Goal: Task Accomplishment & Management: Manage account settings

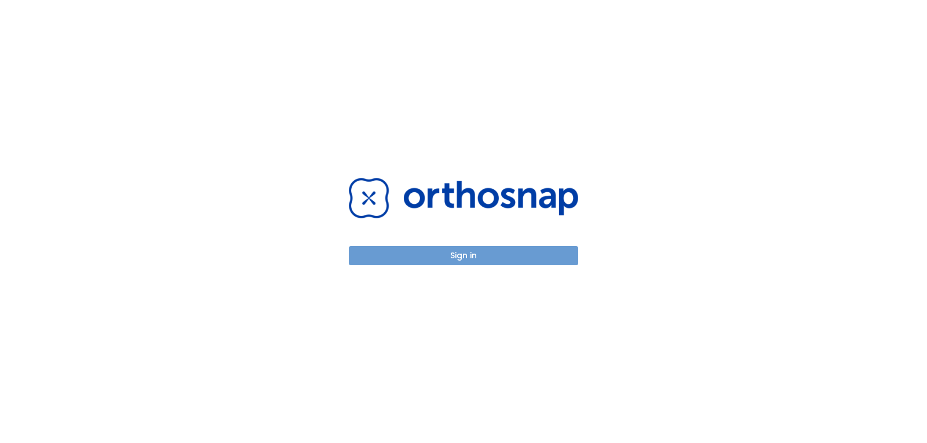
click at [500, 264] on button "Sign in" at bounding box center [463, 255] width 229 height 19
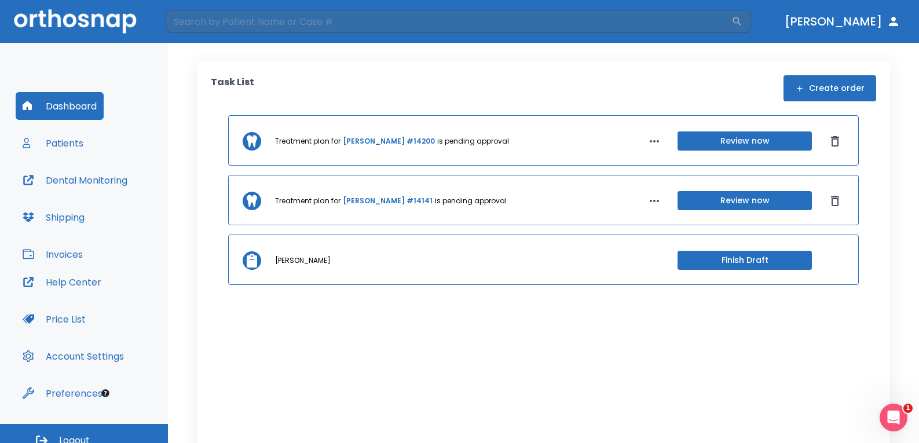
click at [48, 144] on button "Patients" at bounding box center [53, 143] width 75 height 28
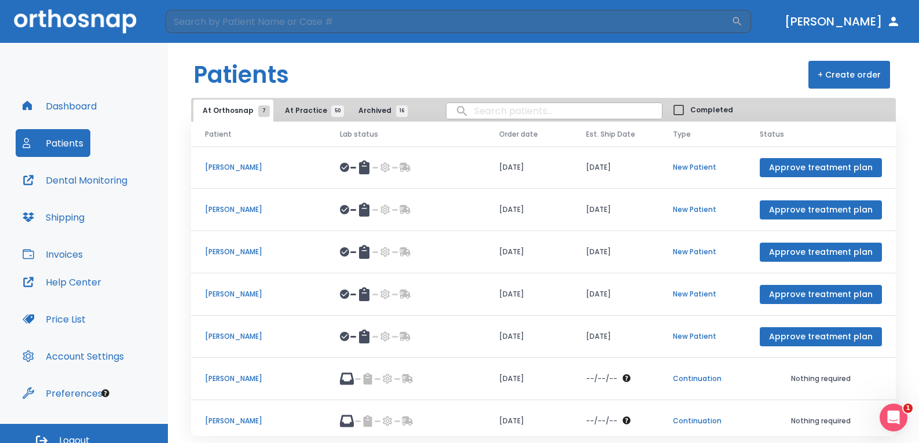
click at [485, 112] on input "search" at bounding box center [553, 111] width 215 height 23
type input "Alysa"
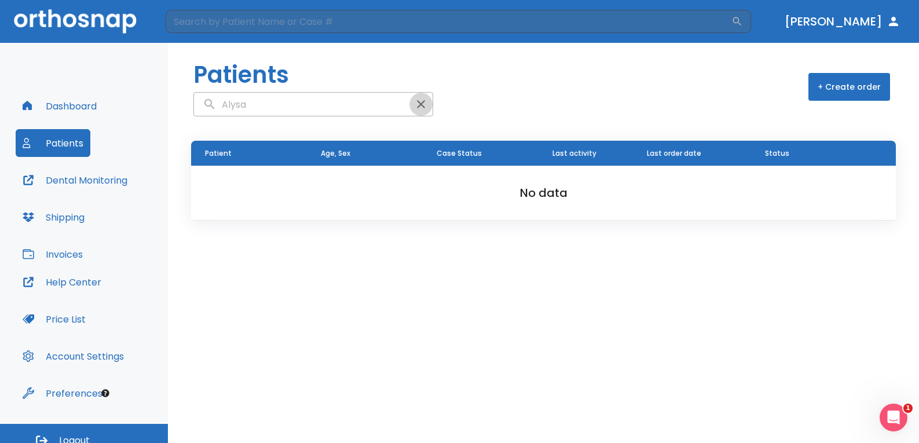
click at [414, 108] on icon "button" at bounding box center [421, 104] width 14 height 14
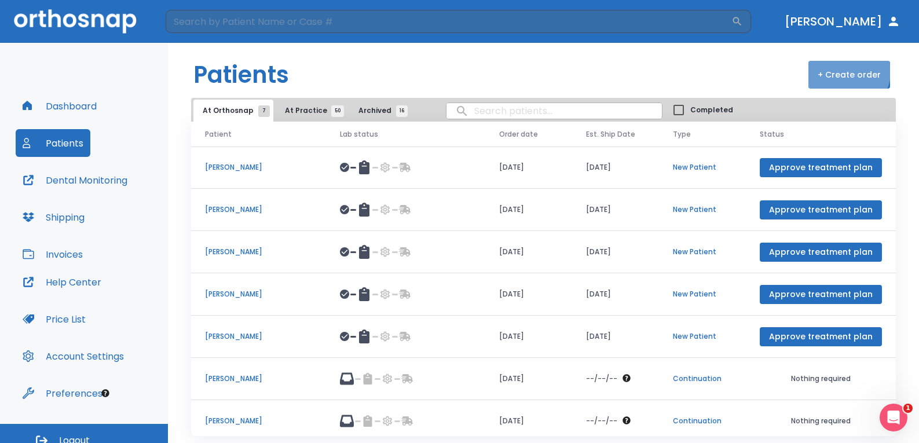
click at [841, 72] on button "+ Create order" at bounding box center [849, 75] width 82 height 28
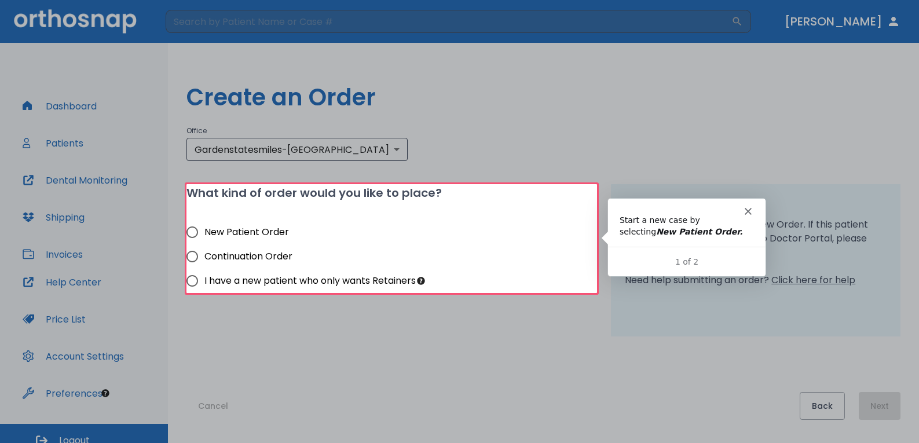
click at [746, 208] on polygon "Close" at bounding box center [747, 210] width 7 height 7
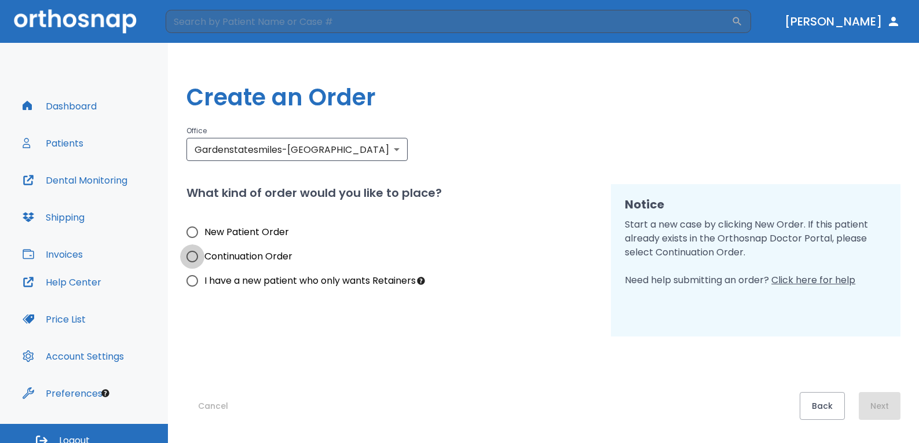
click at [196, 258] on input "Continuation Order" at bounding box center [192, 256] width 24 height 24
radio input "true"
click at [884, 410] on button "Next" at bounding box center [880, 406] width 42 height 28
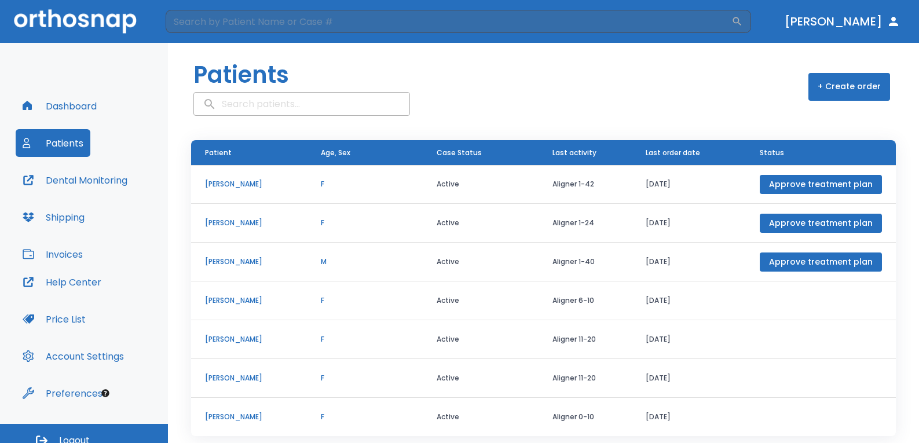
click at [303, 100] on input "search" at bounding box center [301, 104] width 215 height 23
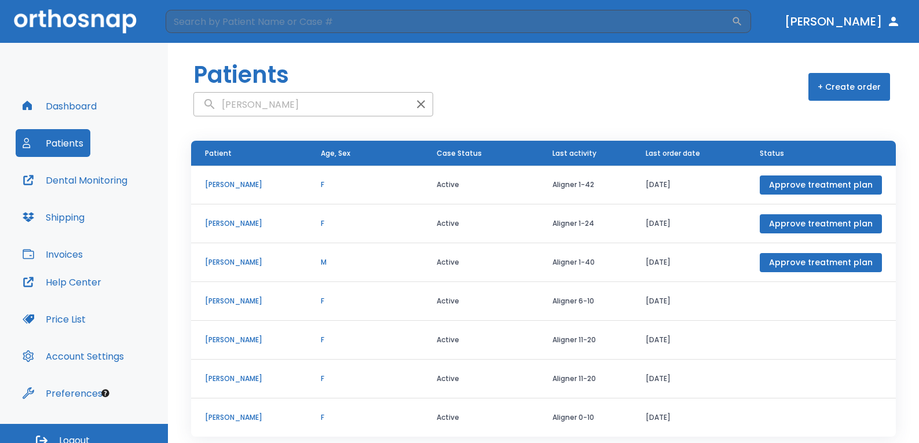
type input "Noonan"
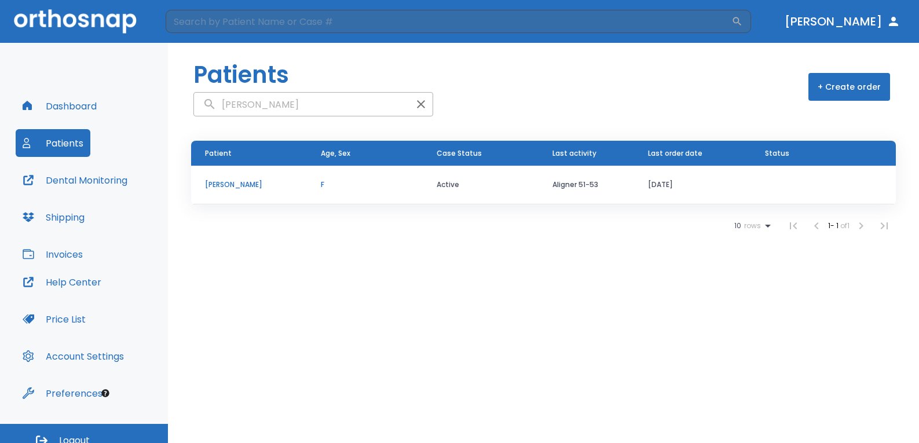
click at [257, 174] on td "Alyssa Noonan" at bounding box center [249, 185] width 116 height 39
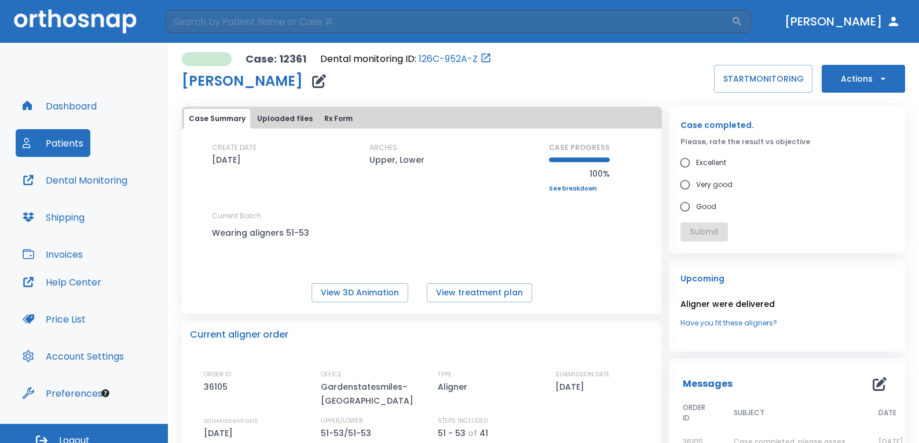
click at [291, 115] on button "Uploaded files" at bounding box center [284, 119] width 65 height 20
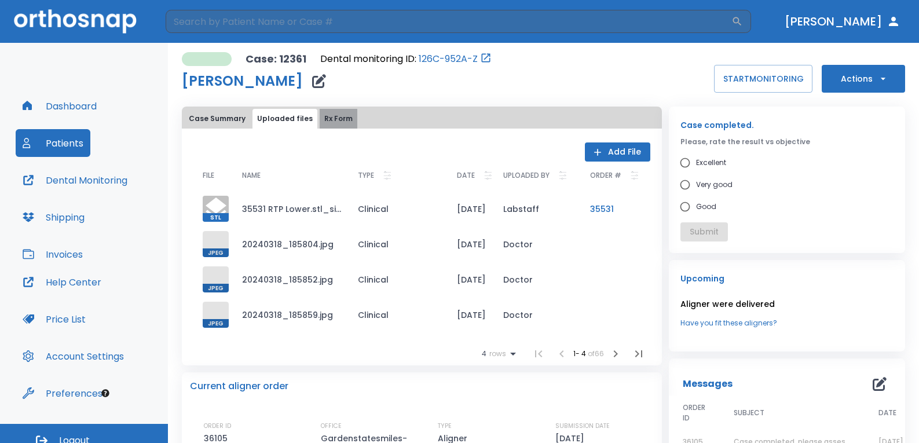
click at [341, 115] on button "Rx Form" at bounding box center [339, 119] width 38 height 20
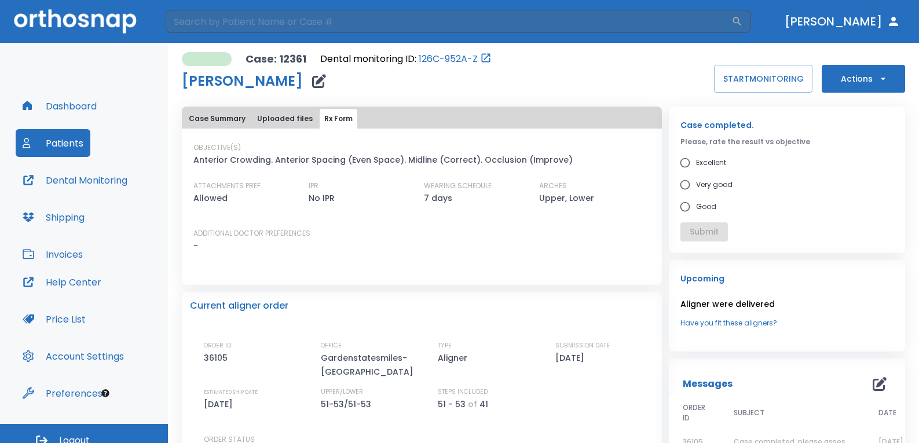
click at [211, 113] on button "Case Summary" at bounding box center [217, 119] width 66 height 20
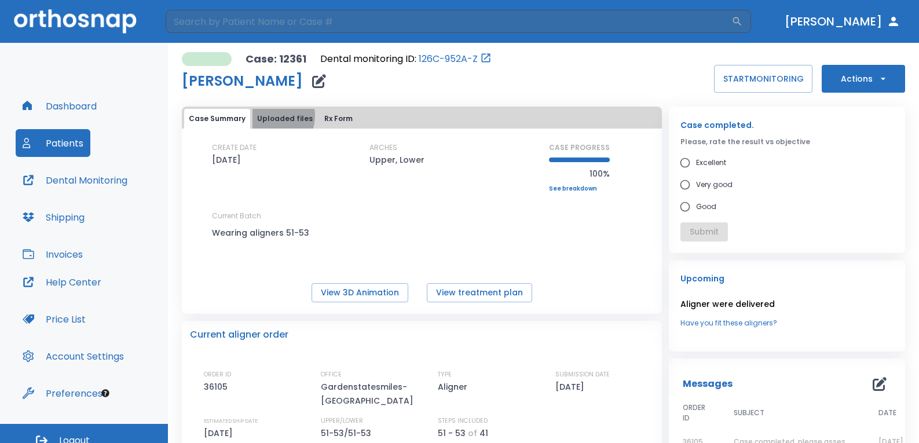
click at [271, 116] on button "Uploaded files" at bounding box center [284, 119] width 65 height 20
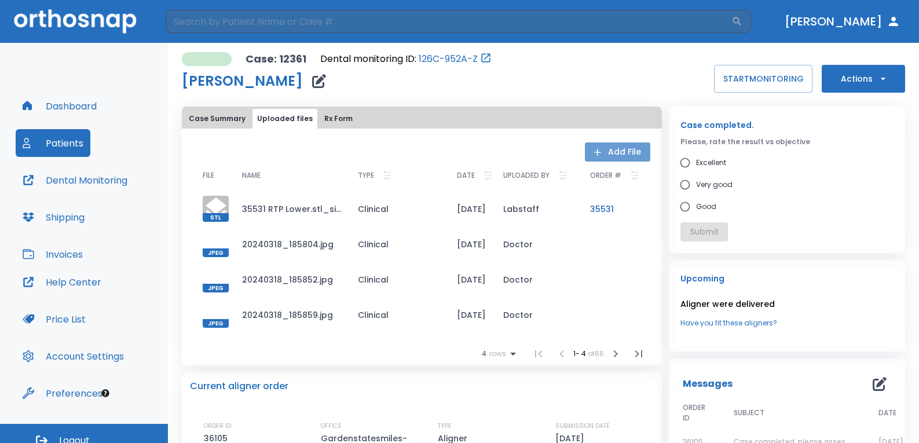
click at [607, 153] on button "Add File" at bounding box center [617, 151] width 65 height 19
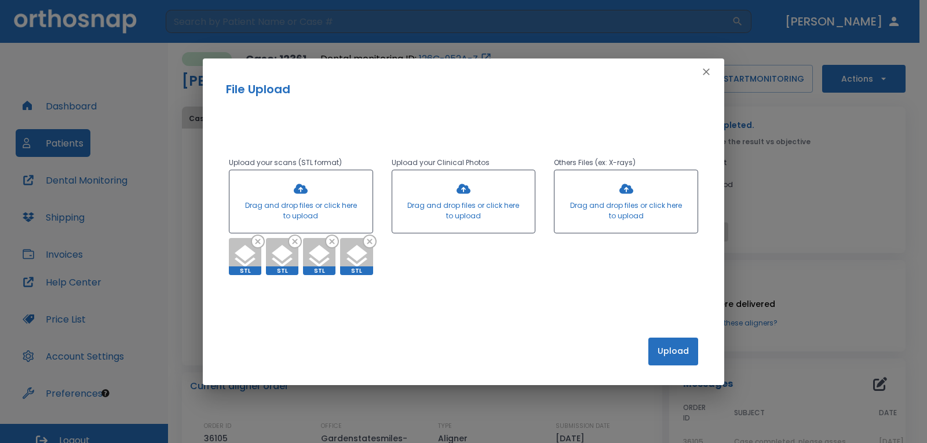
click at [671, 343] on button "Upload" at bounding box center [673, 352] width 50 height 28
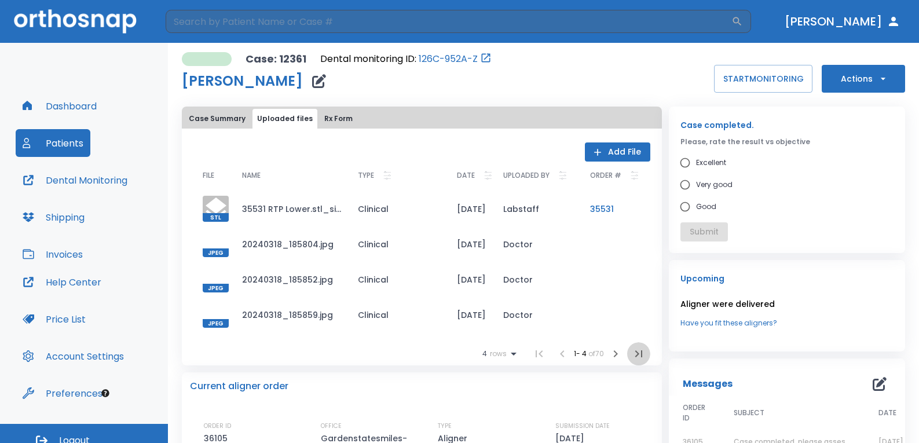
click at [635, 357] on icon "button" at bounding box center [638, 353] width 7 height 7
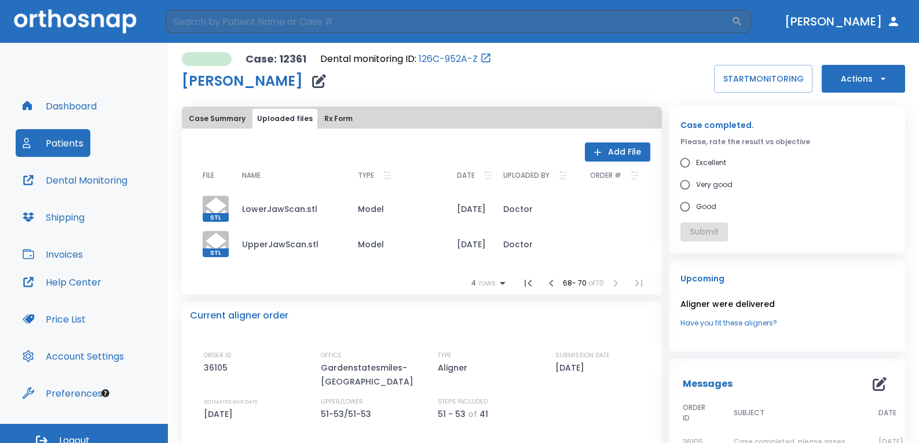
click at [631, 357] on div "SUBMISSION DATE 08/07/25" at bounding box center [604, 369] width 98 height 38
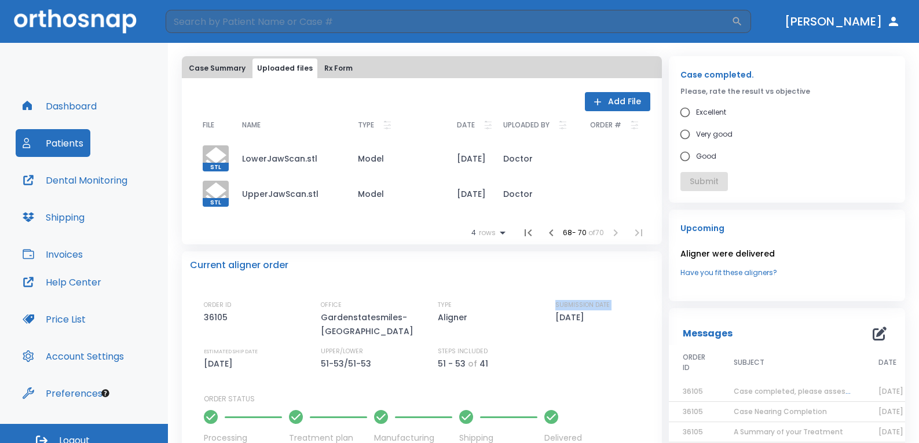
scroll to position [27, 0]
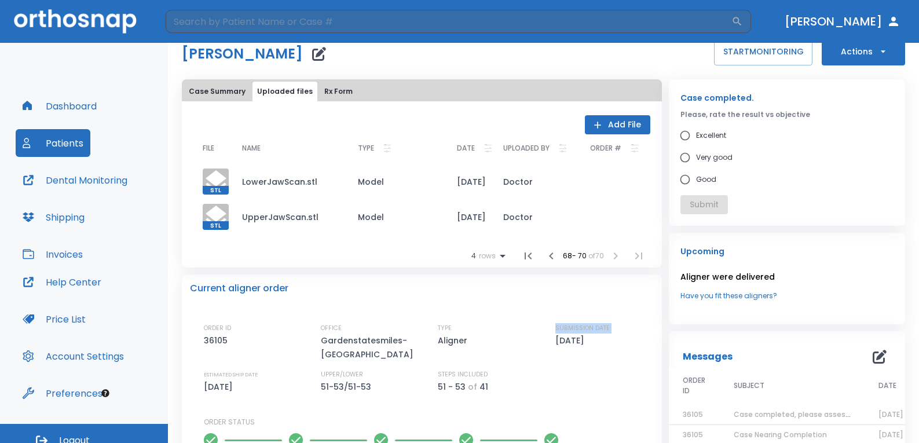
click at [221, 87] on button "Case Summary" at bounding box center [217, 92] width 66 height 20
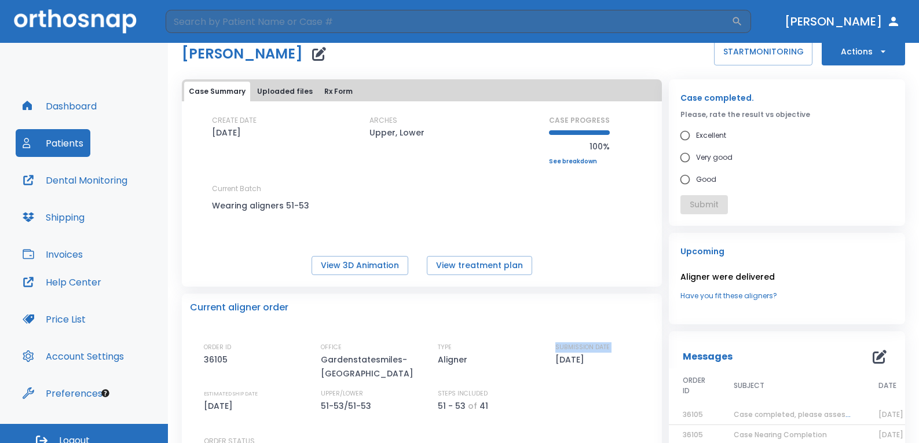
click at [296, 90] on button "Uploaded files" at bounding box center [284, 92] width 65 height 20
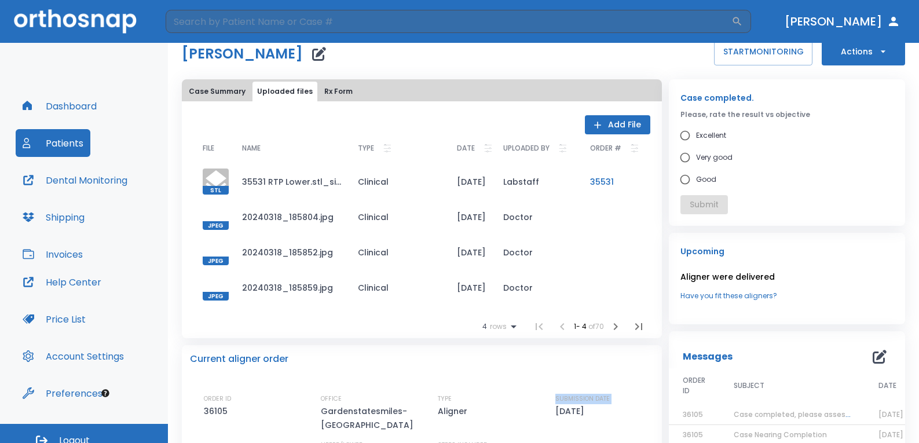
click at [633, 335] on button "button" at bounding box center [638, 326] width 23 height 23
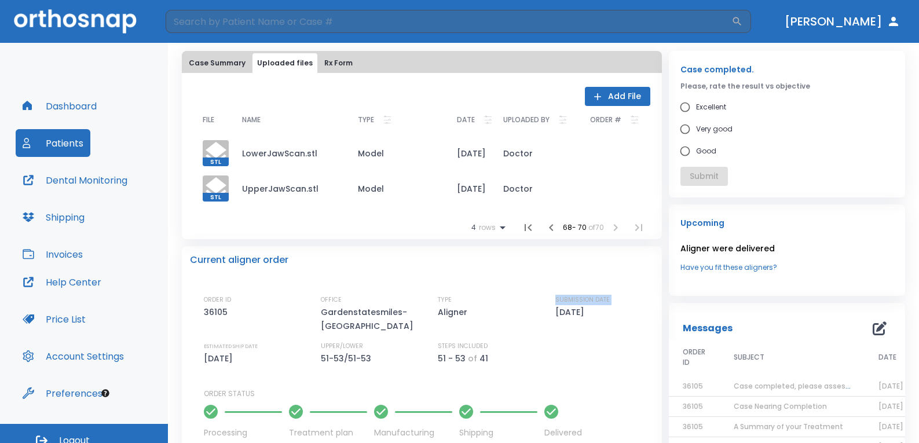
scroll to position [0, 0]
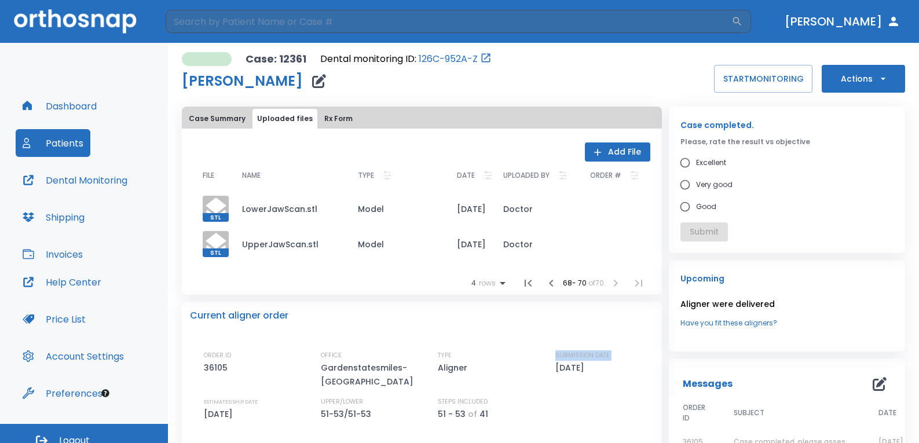
click at [198, 122] on button "Case Summary" at bounding box center [217, 119] width 66 height 20
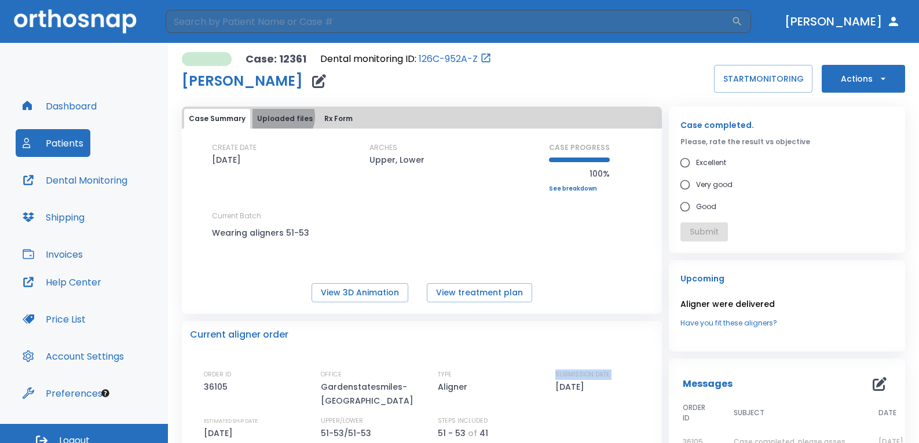
click at [279, 116] on button "Uploaded files" at bounding box center [284, 119] width 65 height 20
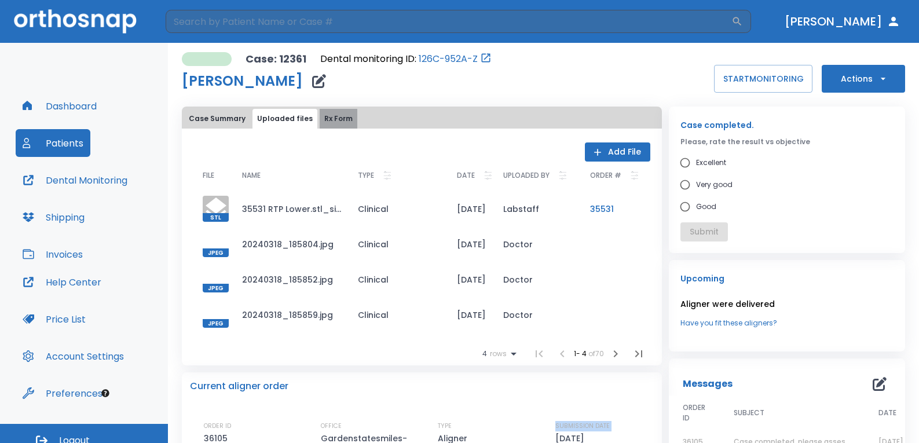
click at [338, 116] on button "Rx Form" at bounding box center [339, 119] width 38 height 20
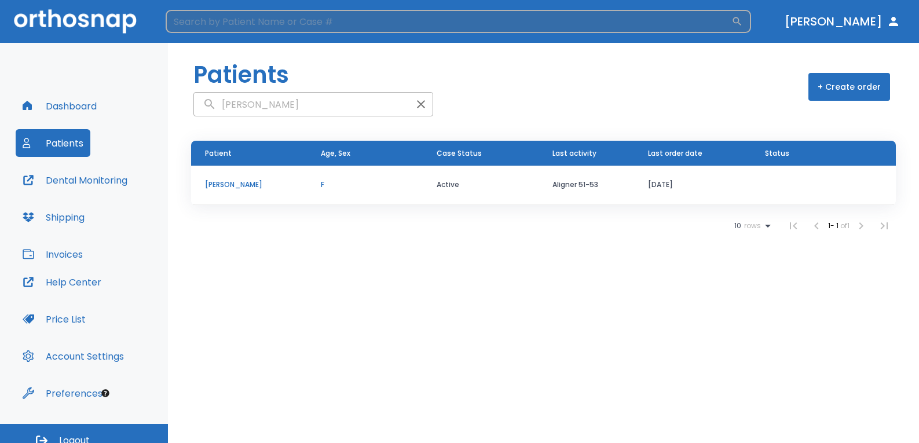
click at [295, 20] on input "search" at bounding box center [449, 21] width 566 height 23
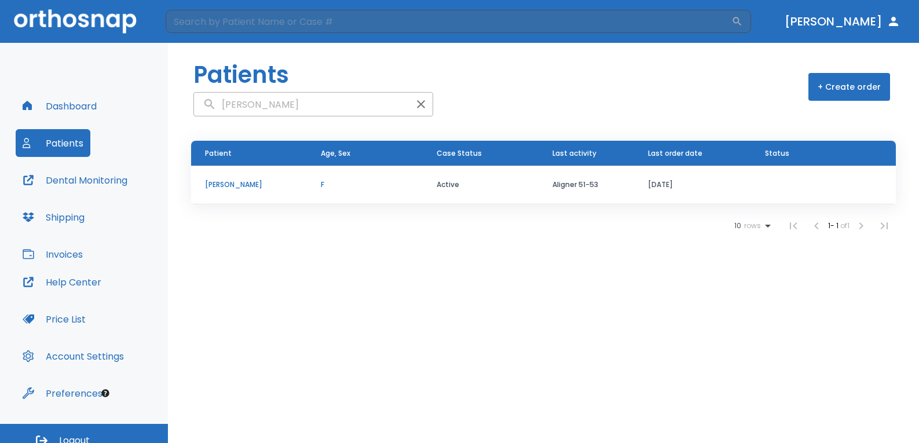
click at [657, 220] on div "10 rows 1 - 1 of 1" at bounding box center [543, 225] width 705 height 23
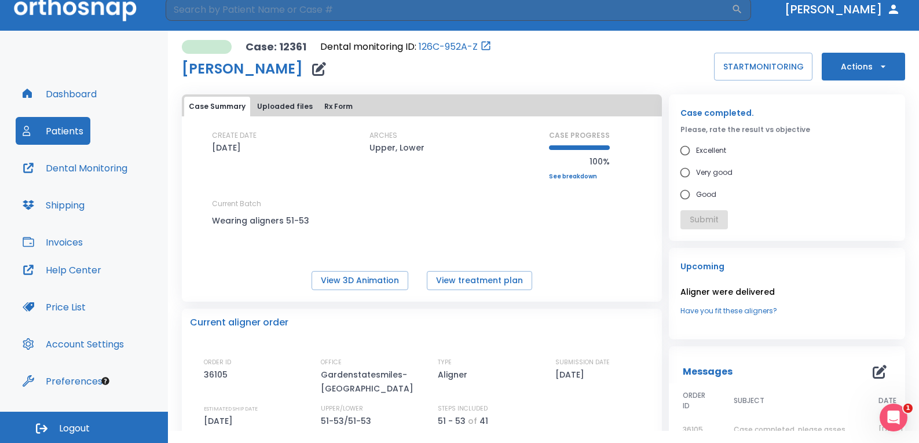
scroll to position [116, 0]
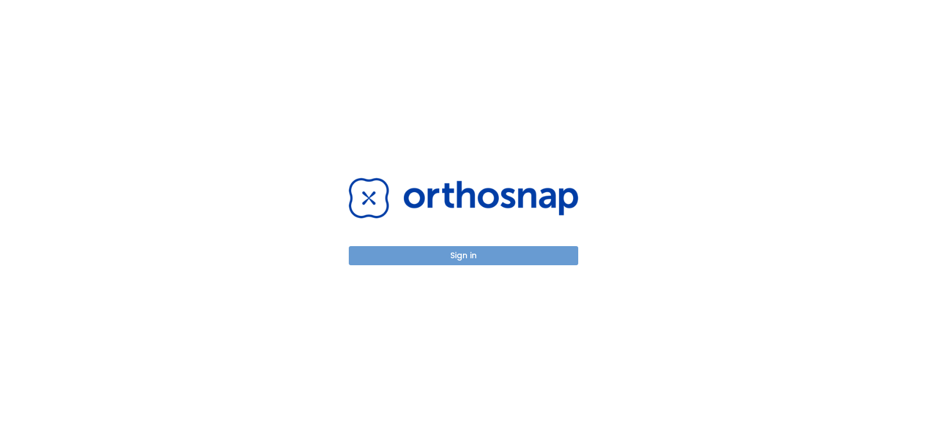
click at [441, 252] on button "Sign in" at bounding box center [463, 255] width 229 height 19
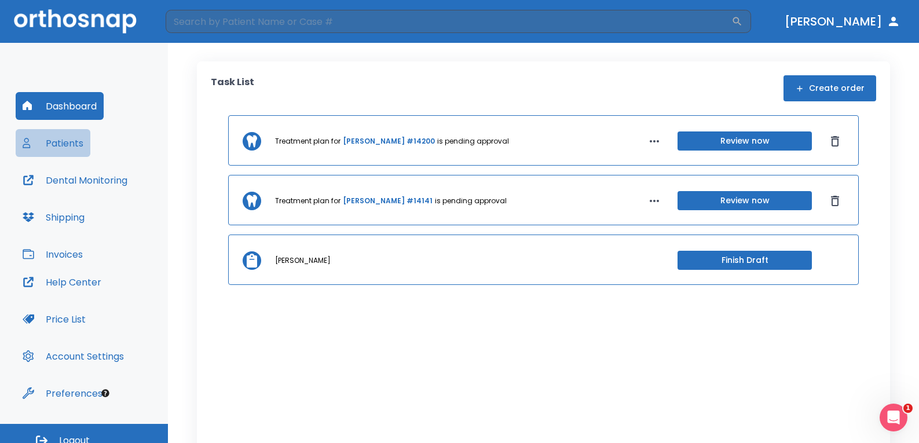
click at [82, 151] on button "Patients" at bounding box center [53, 143] width 75 height 28
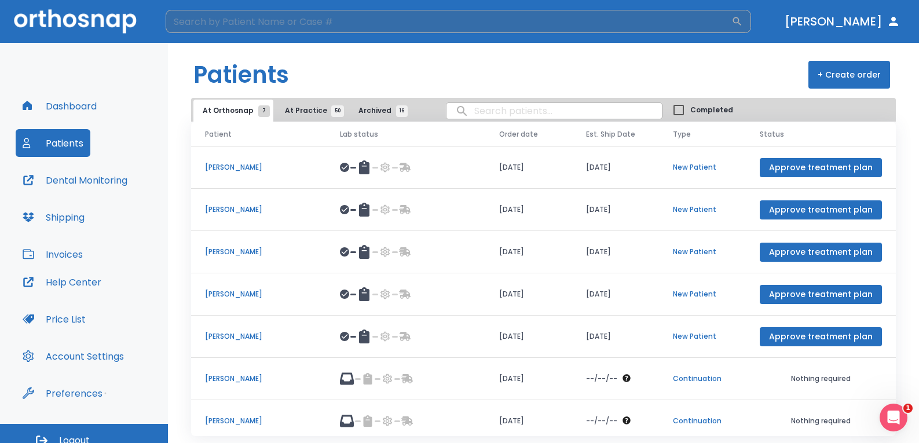
click at [244, 24] on input "search" at bounding box center [449, 21] width 566 height 23
type input "Desiree"
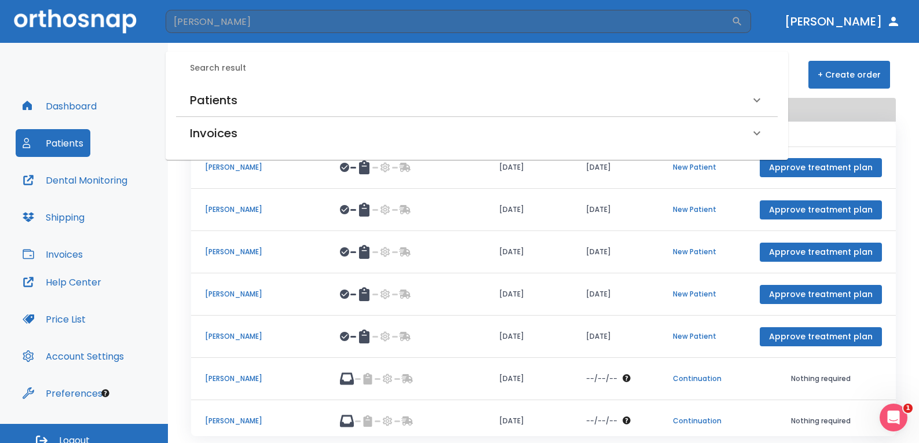
click at [212, 105] on h6 "Patients" at bounding box center [213, 100] width 47 height 19
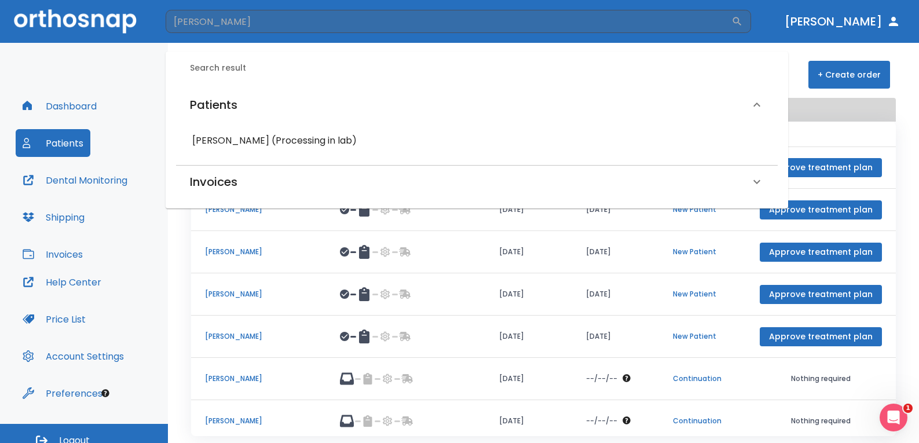
click at [255, 140] on h6 "Desiree Ramsaran (Processing in lab)" at bounding box center [476, 141] width 569 height 16
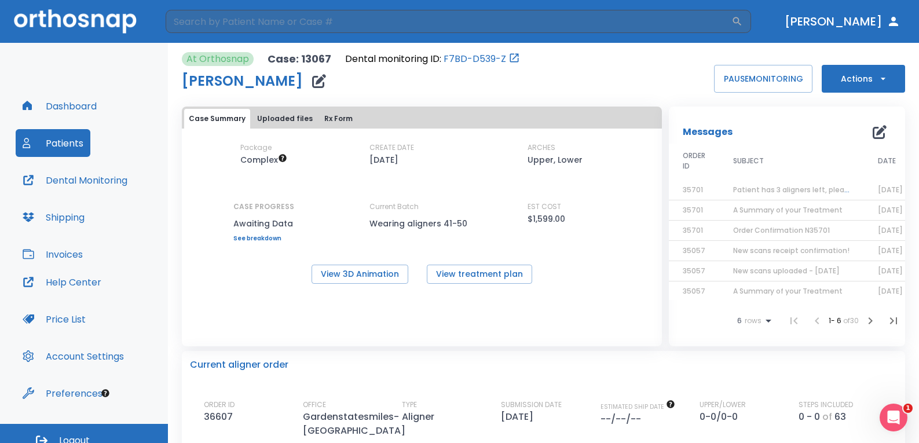
click at [793, 191] on span "Patient has 3 aligners left, please order next set!" at bounding box center [820, 190] width 174 height 10
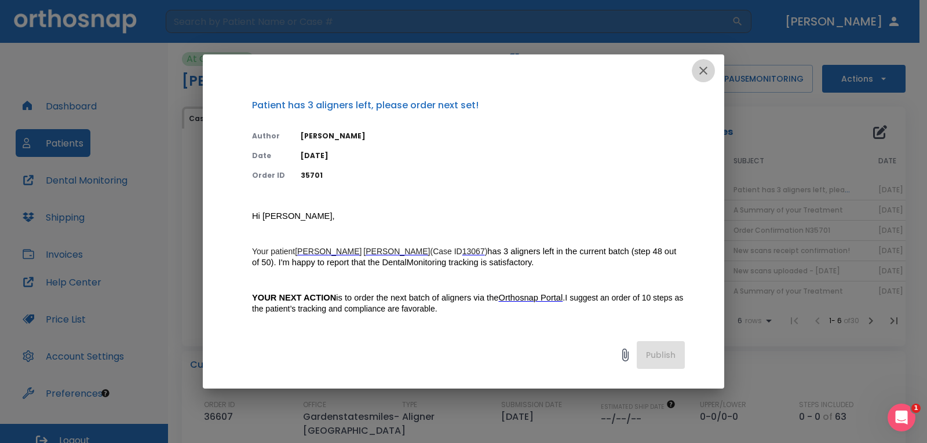
click at [702, 76] on icon "button" at bounding box center [703, 71] width 14 height 14
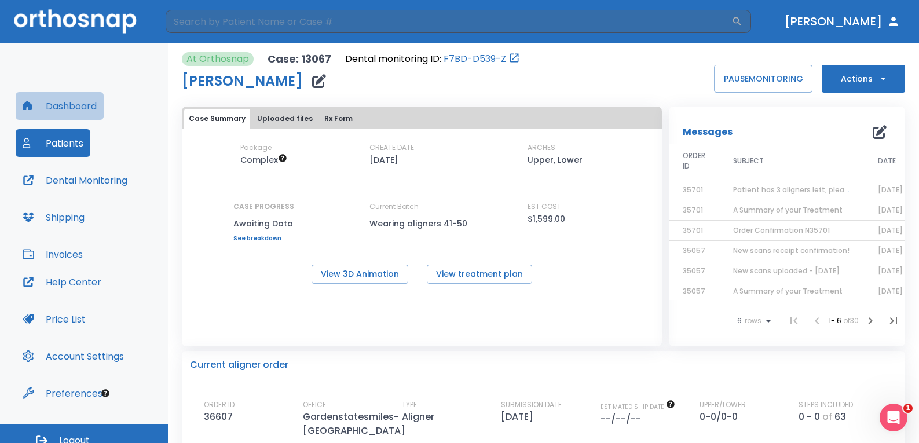
click at [52, 110] on button "Dashboard" at bounding box center [60, 106] width 88 height 28
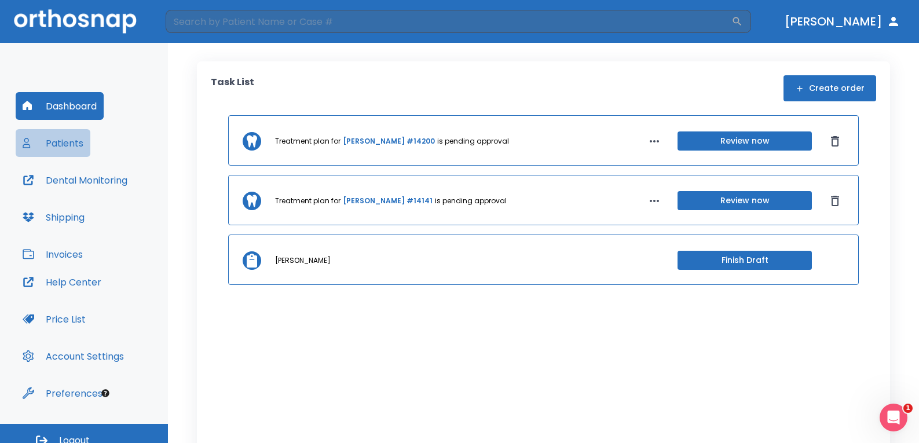
click at [74, 143] on button "Patients" at bounding box center [53, 143] width 75 height 28
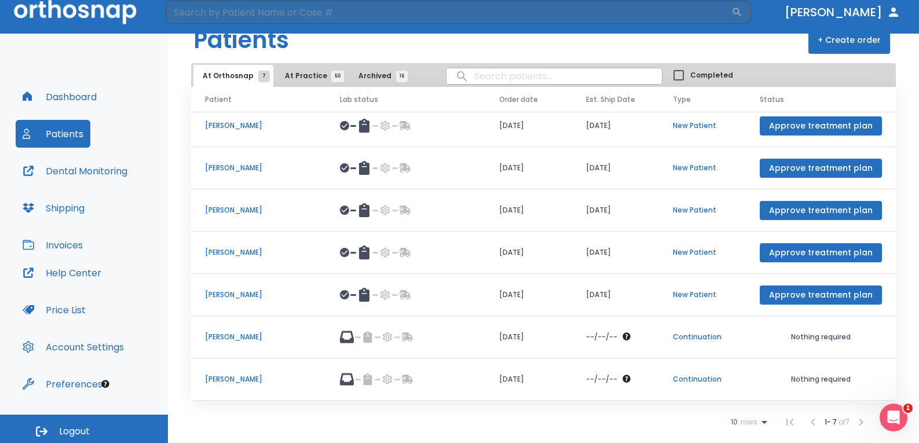
scroll to position [12, 0]
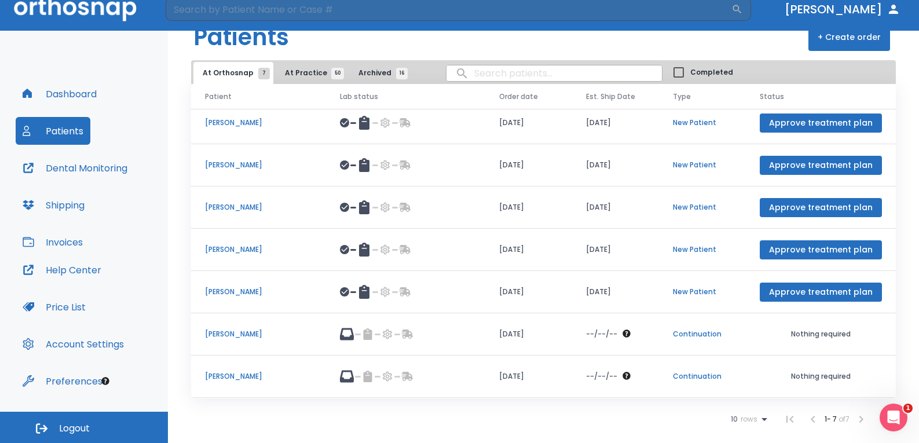
click at [673, 373] on p "Continuation" at bounding box center [702, 376] width 59 height 10
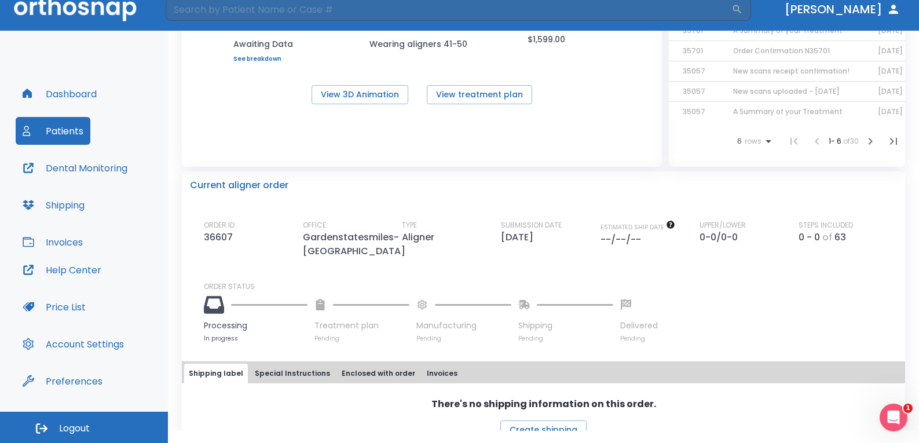
scroll to position [58, 0]
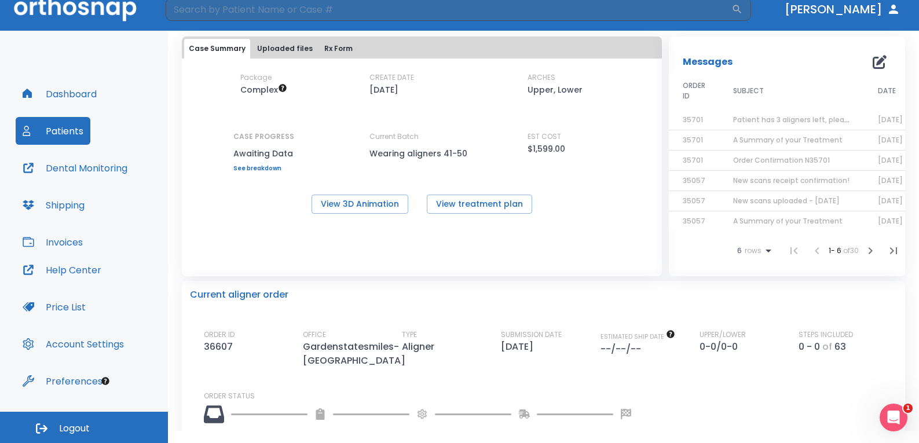
click at [52, 126] on button "Patients" at bounding box center [53, 131] width 75 height 28
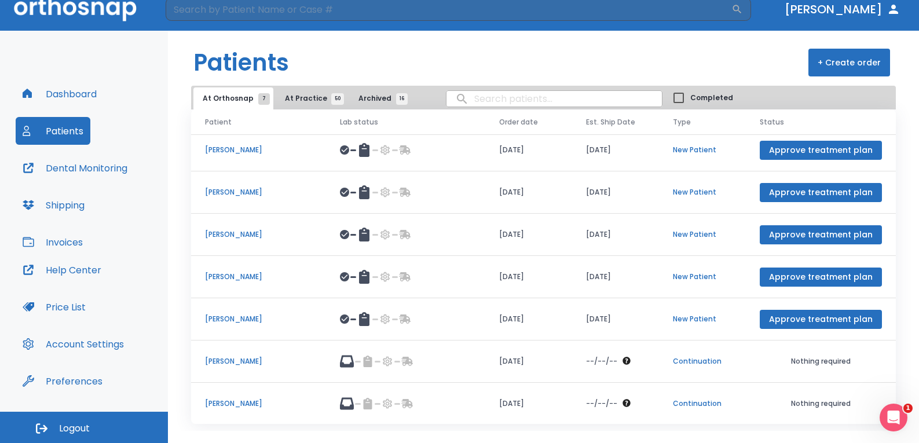
scroll to position [7, 0]
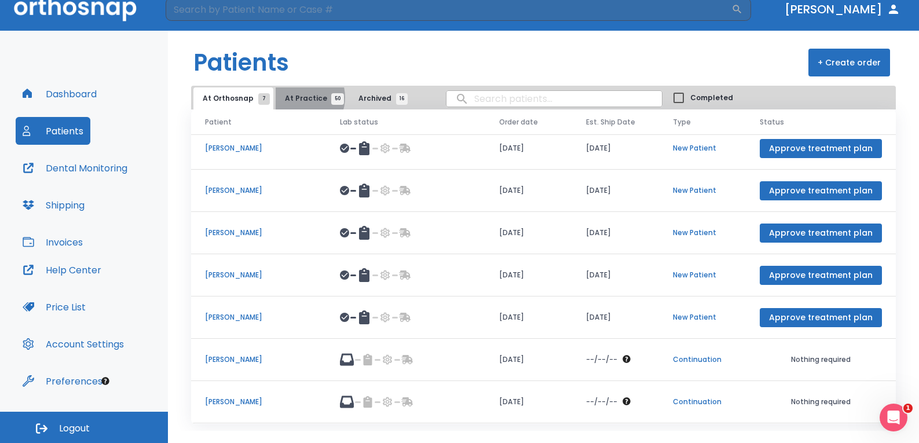
click at [296, 97] on span "At Practice 50" at bounding box center [311, 98] width 53 height 10
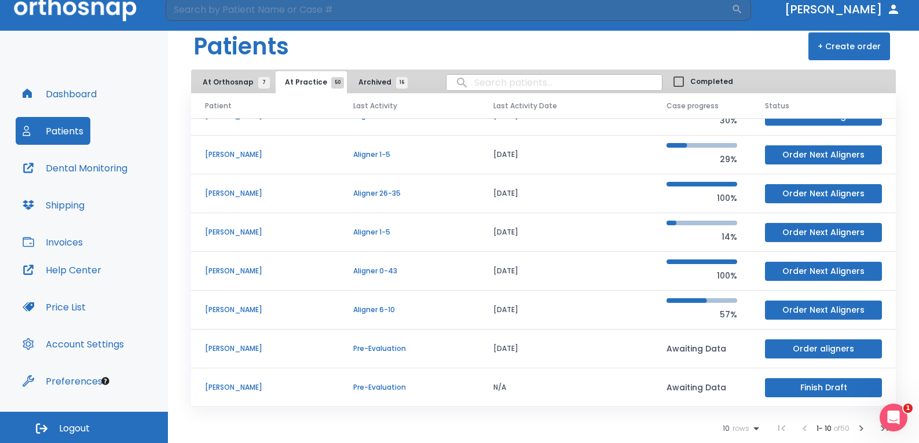
scroll to position [25, 0]
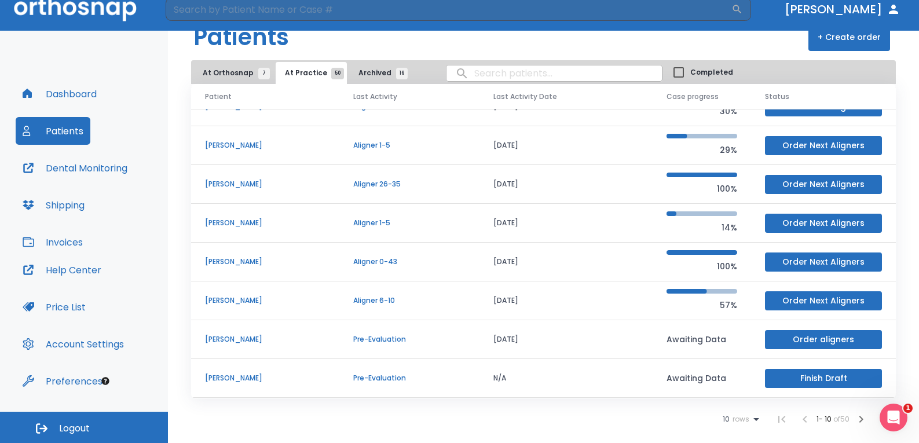
click at [749, 415] on icon at bounding box center [756, 419] width 14 height 14
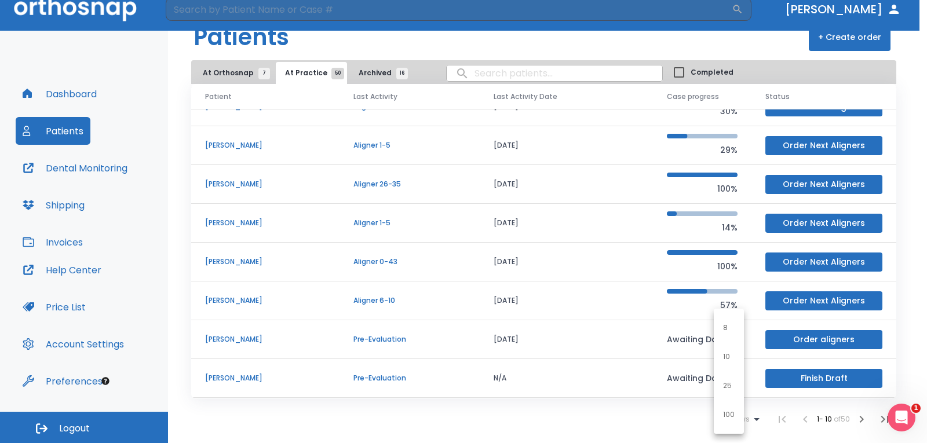
click at [733, 412] on p "100" at bounding box center [729, 414] width 12 height 10
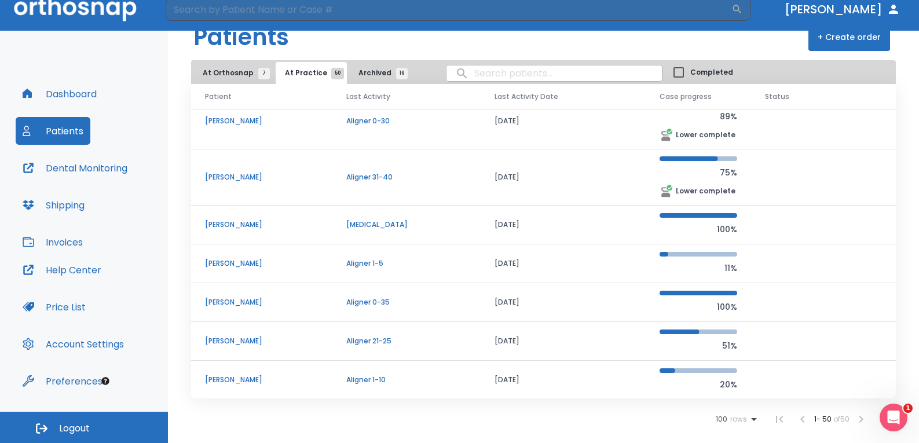
scroll to position [1083, 0]
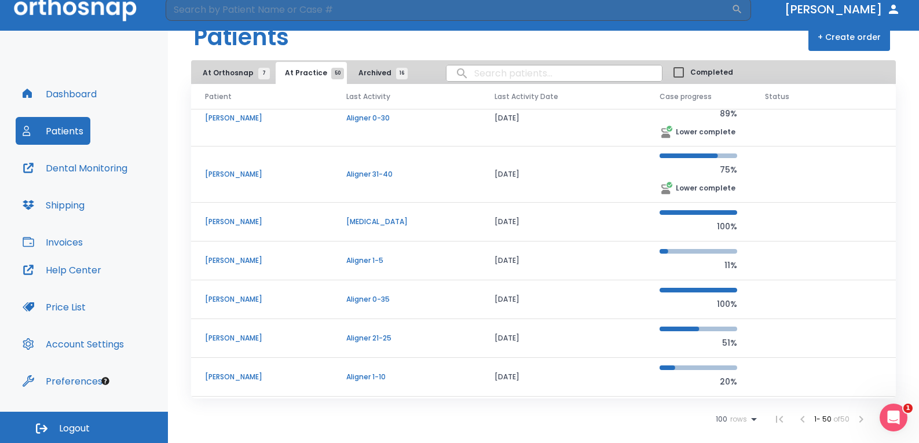
click at [253, 232] on td "Sydney Tuzzo" at bounding box center [261, 222] width 141 height 39
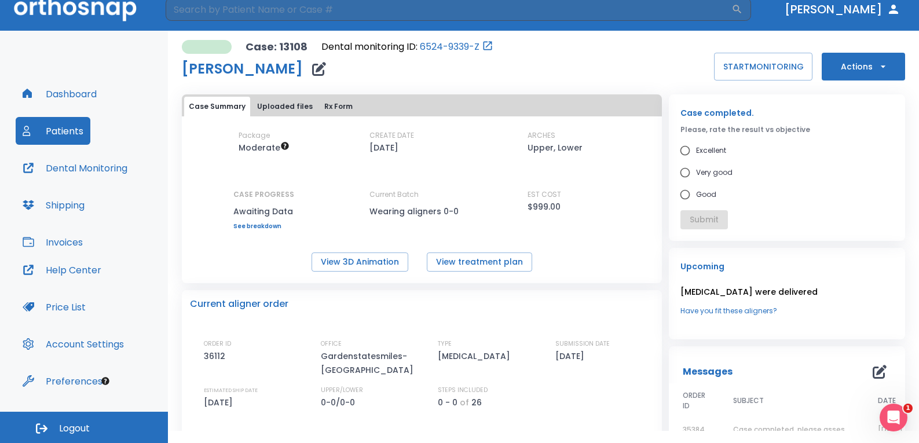
click at [282, 97] on div "Case Summary Uploaded files Rx Form" at bounding box center [422, 105] width 480 height 22
click at [282, 101] on button "Uploaded files" at bounding box center [284, 107] width 65 height 20
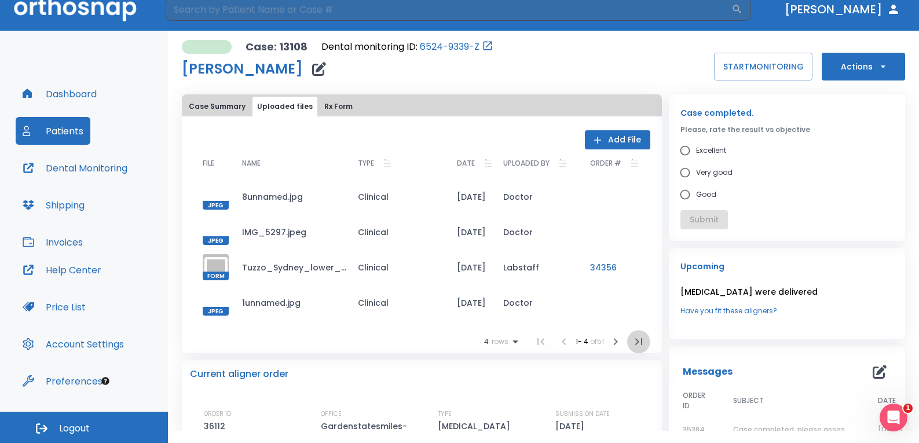
click at [632, 349] on button "button" at bounding box center [638, 341] width 23 height 23
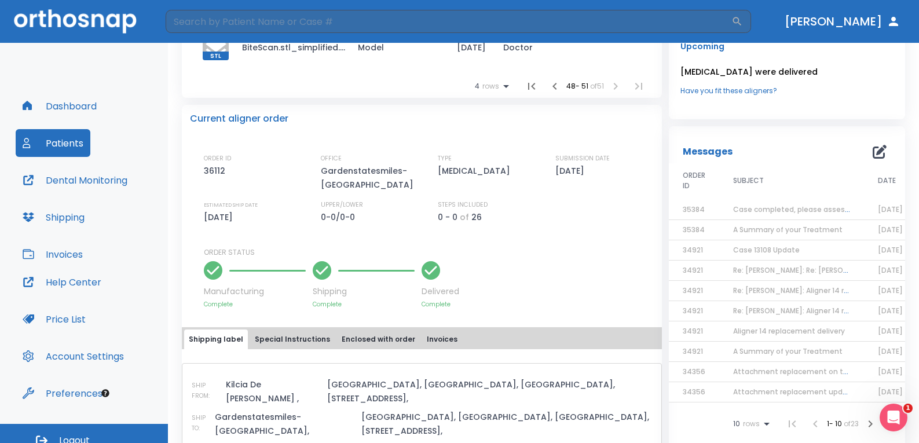
scroll to position [232, 0]
click at [792, 212] on span "Case completed, please assess final result!" at bounding box center [812, 210] width 158 height 10
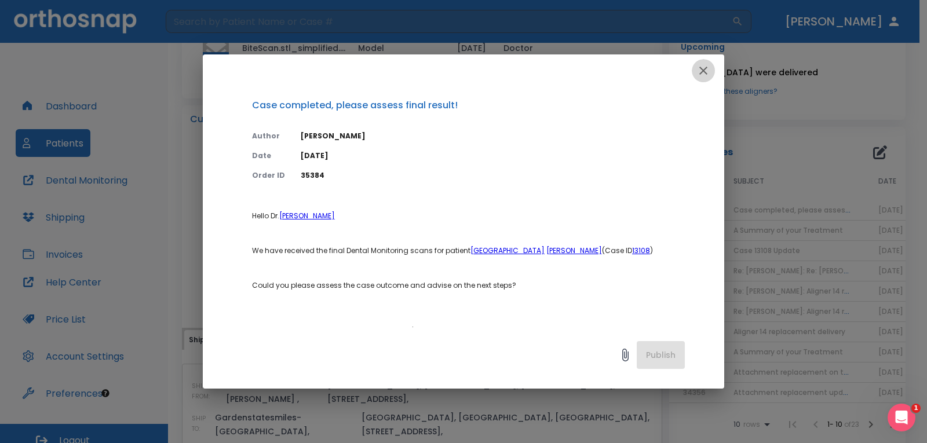
click at [701, 70] on icon "button" at bounding box center [703, 71] width 14 height 14
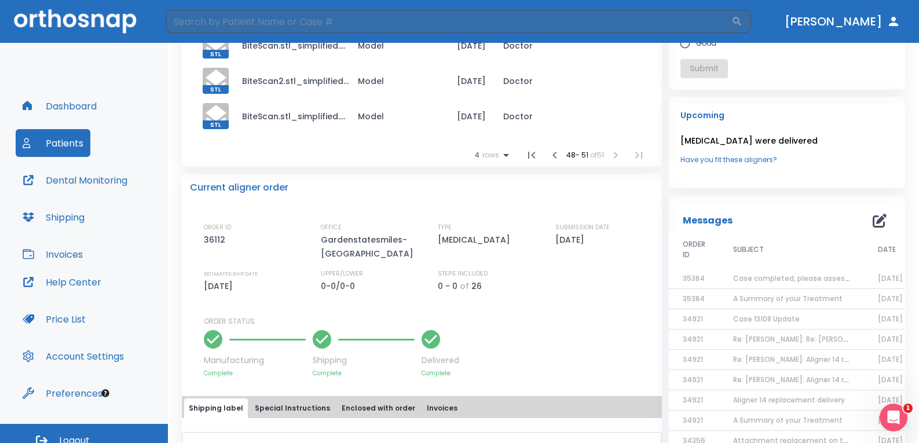
scroll to position [174, 0]
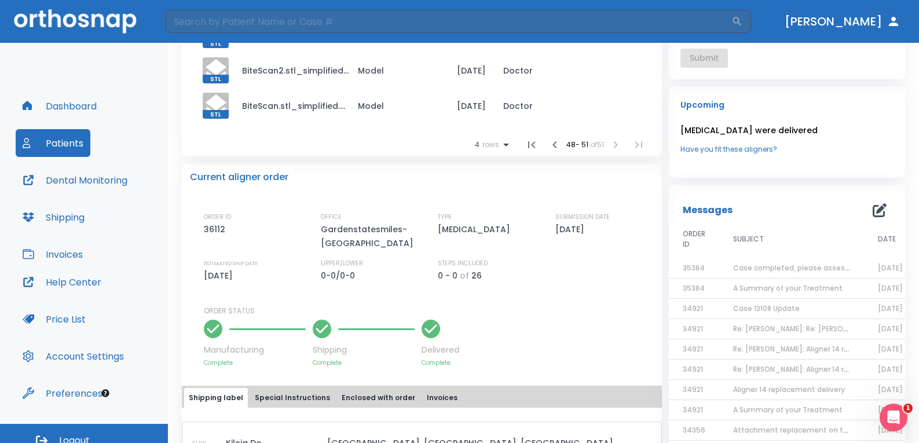
click at [877, 210] on icon "button" at bounding box center [880, 210] width 14 height 14
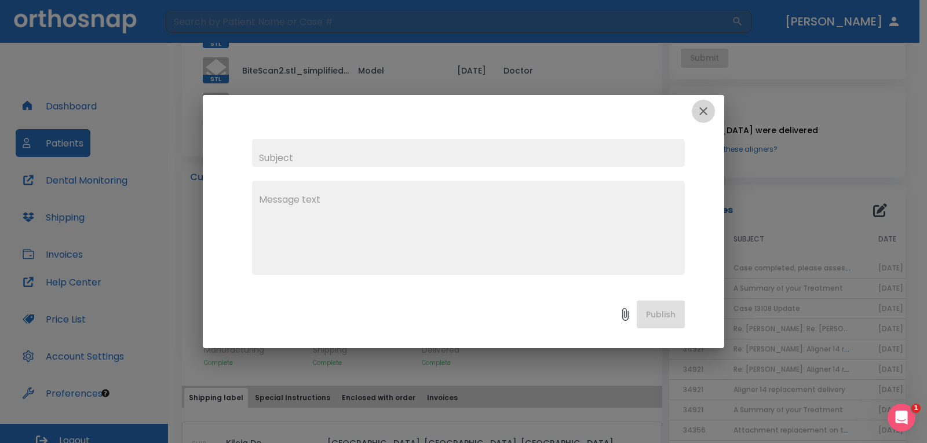
click at [711, 111] on button "button" at bounding box center [702, 111] width 23 height 23
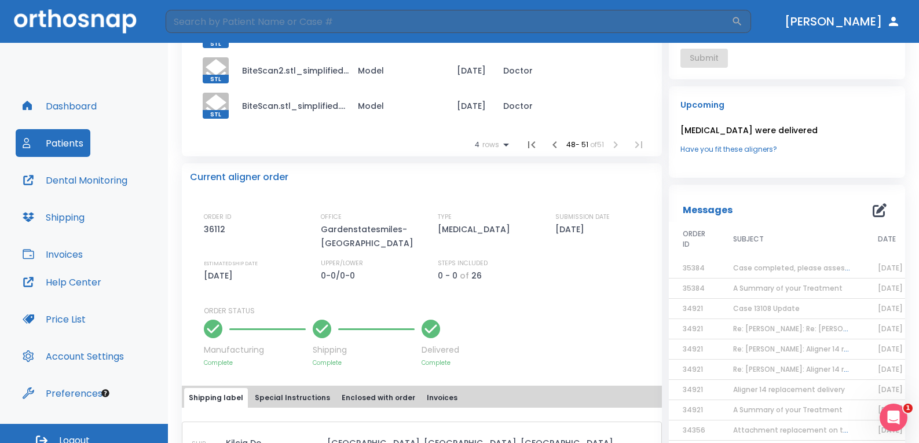
click at [792, 270] on span "Case completed, please assess final result!" at bounding box center [812, 268] width 158 height 10
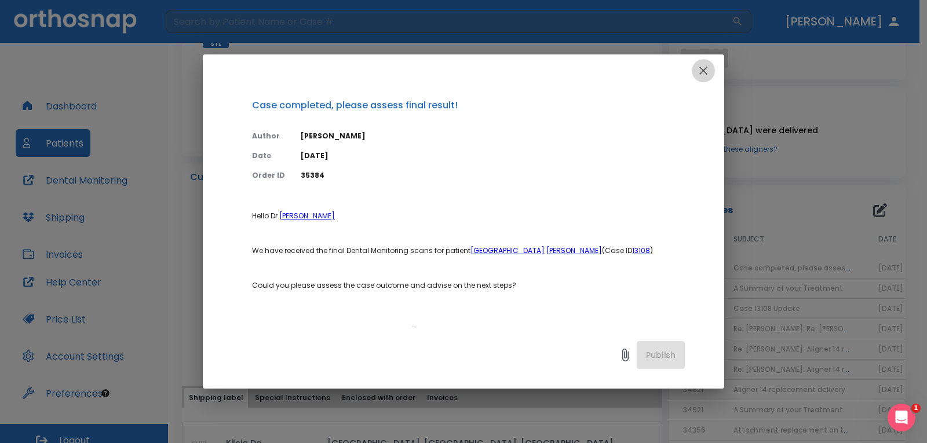
click at [709, 71] on icon "button" at bounding box center [703, 71] width 14 height 14
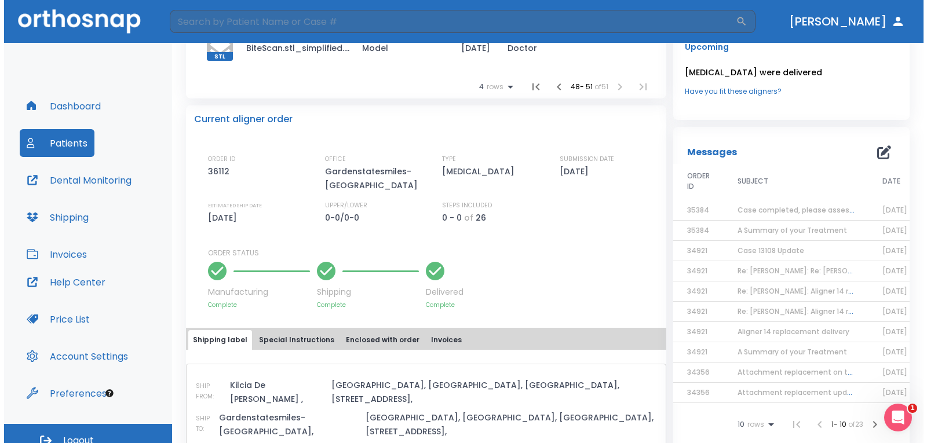
scroll to position [0, 22]
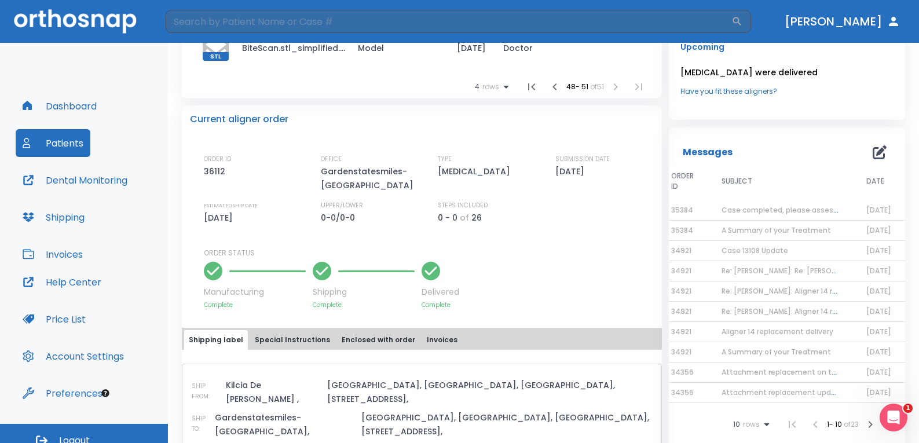
click at [724, 248] on span "Case 13108 Update" at bounding box center [755, 251] width 67 height 10
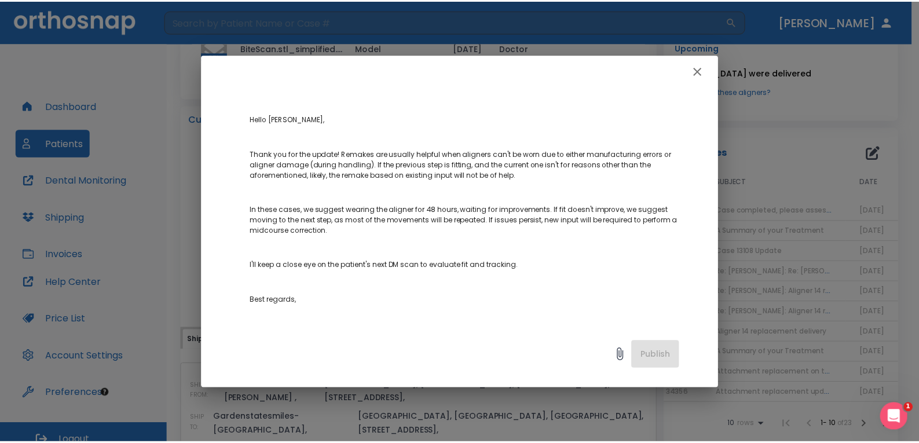
scroll to position [116, 0]
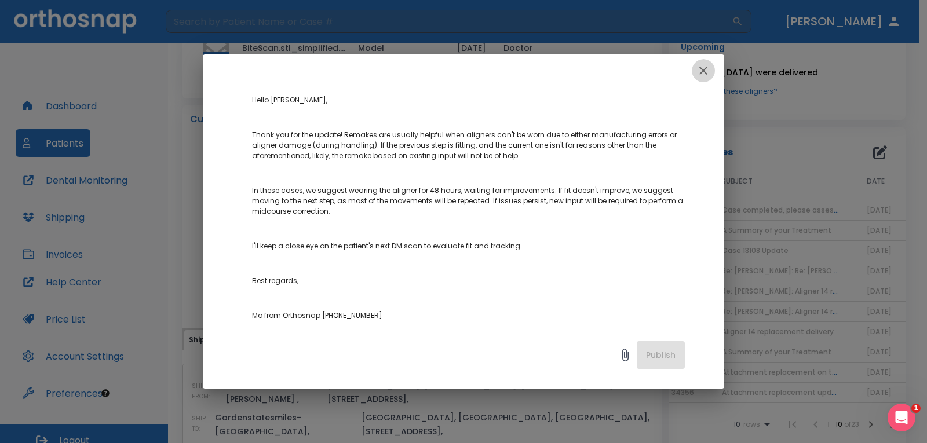
click at [700, 74] on icon "button" at bounding box center [703, 71] width 8 height 8
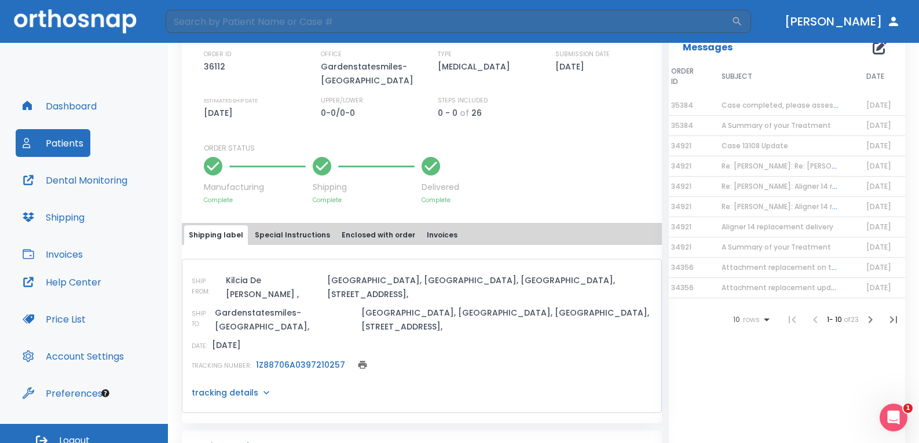
scroll to position [347, 0]
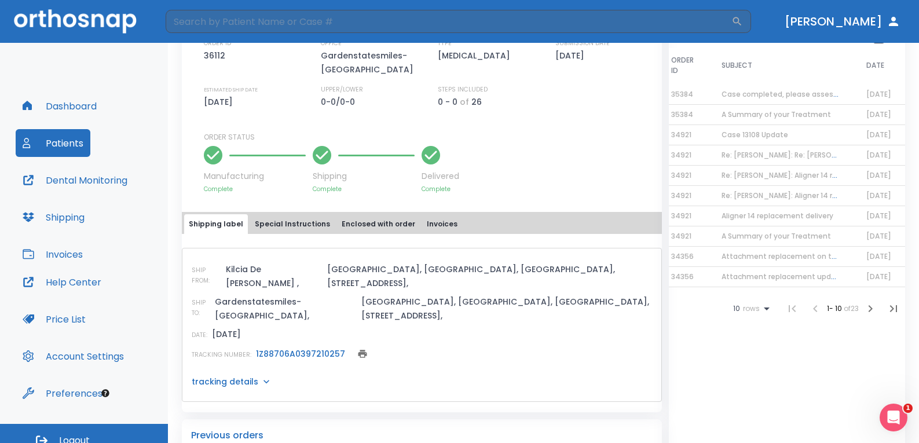
click at [291, 348] on link "1Z88706A0397210257" at bounding box center [300, 354] width 89 height 12
click at [67, 216] on button "Shipping" at bounding box center [54, 217] width 76 height 28
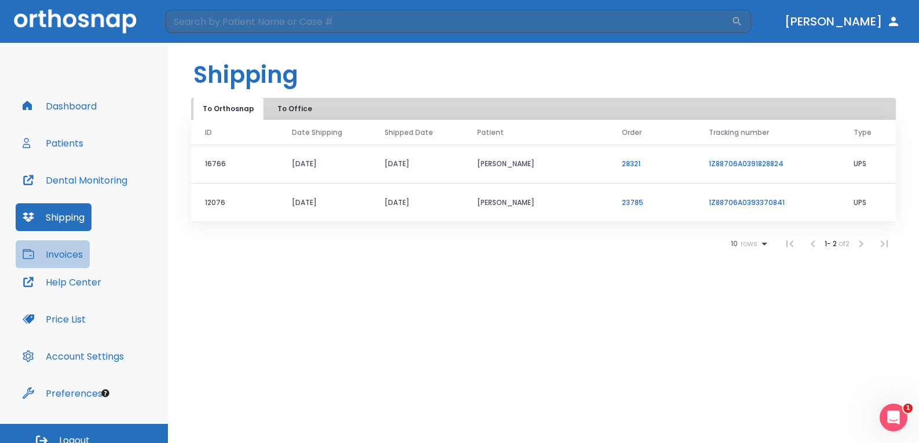
click at [70, 254] on button "Invoices" at bounding box center [53, 254] width 74 height 28
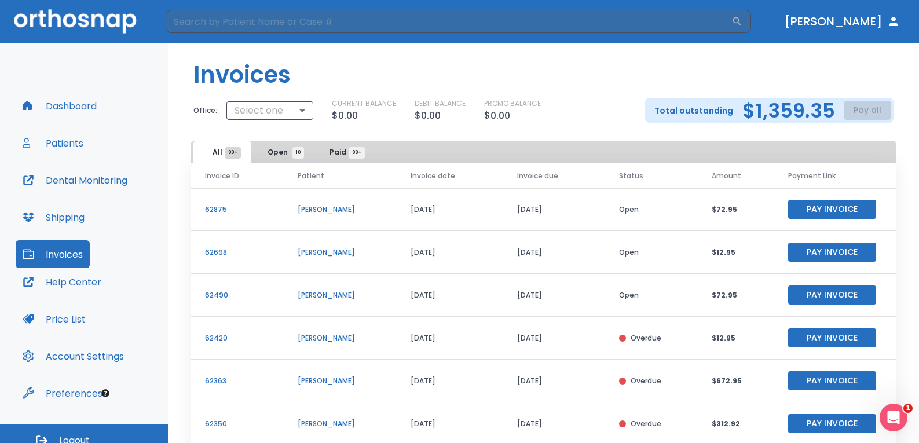
click at [72, 303] on div "Help Center Price List Account Settings Preferences" at bounding box center [84, 337] width 137 height 139
click at [50, 107] on button "Dashboard" at bounding box center [60, 106] width 88 height 28
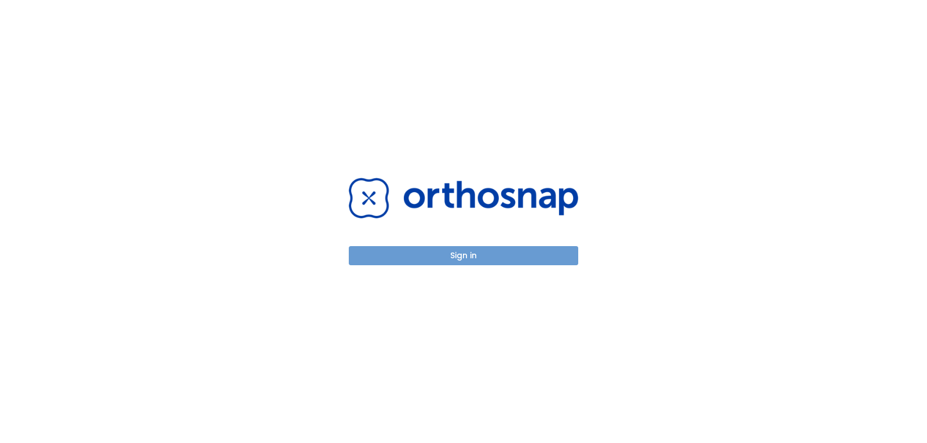
click at [469, 257] on button "Sign in" at bounding box center [463, 255] width 229 height 19
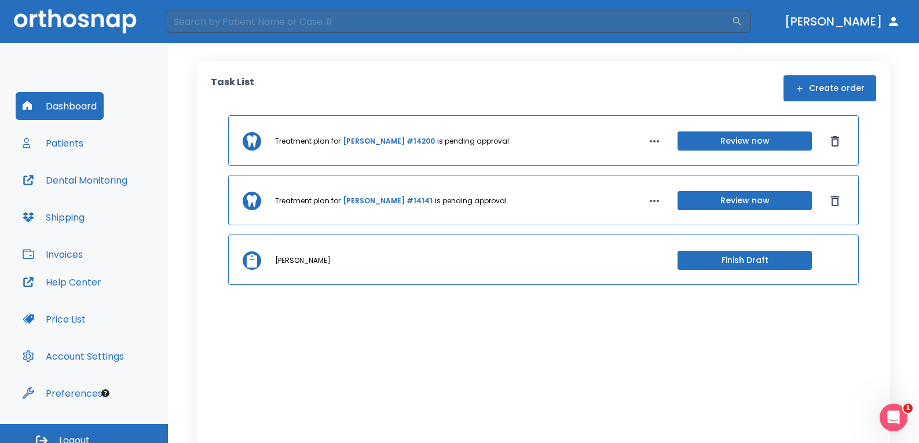
click at [69, 152] on button "Patients" at bounding box center [53, 143] width 75 height 28
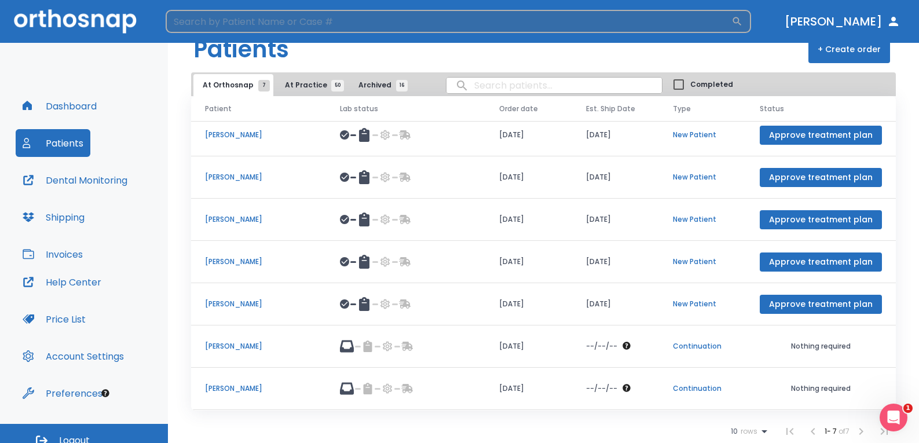
click at [255, 25] on input "search" at bounding box center [449, 21] width 566 height 23
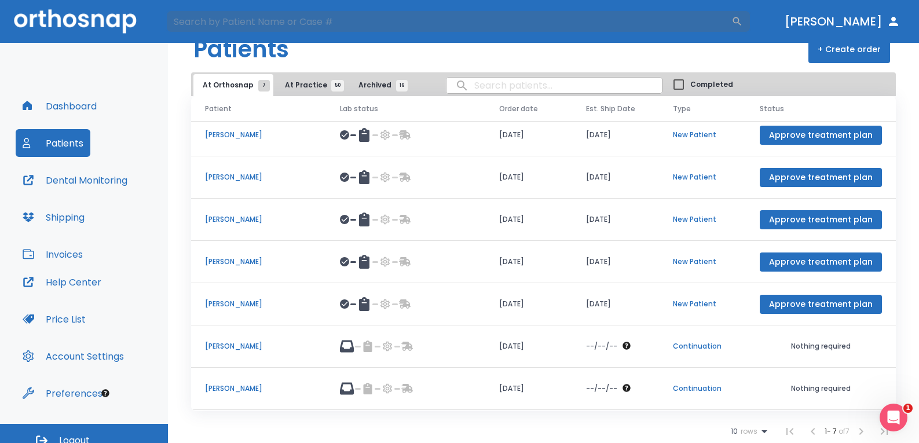
click at [233, 390] on p "[PERSON_NAME]" at bounding box center [258, 388] width 107 height 10
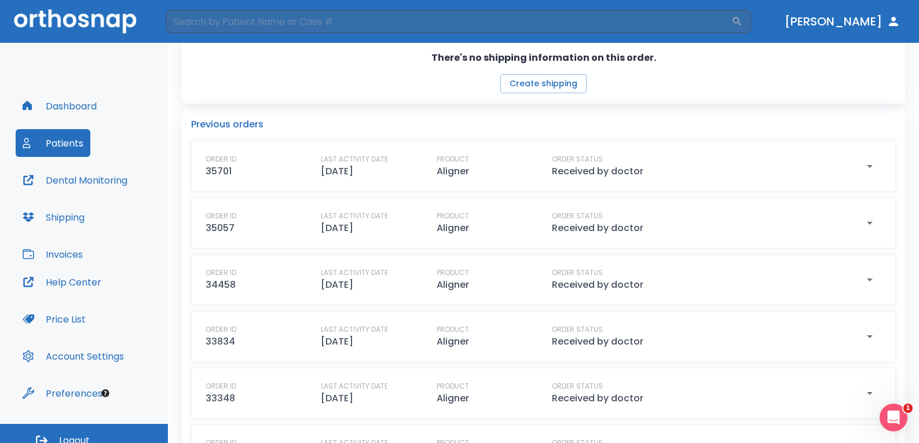
scroll to position [528, 0]
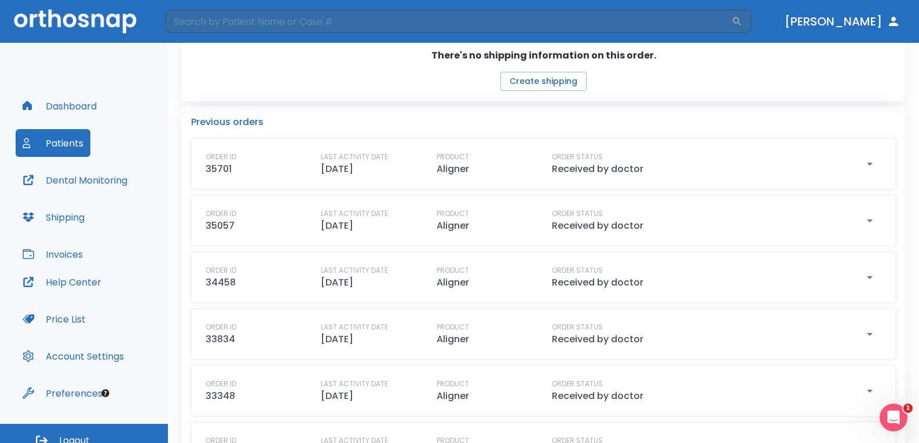
click at [62, 114] on button "Dashboard" at bounding box center [60, 106] width 88 height 28
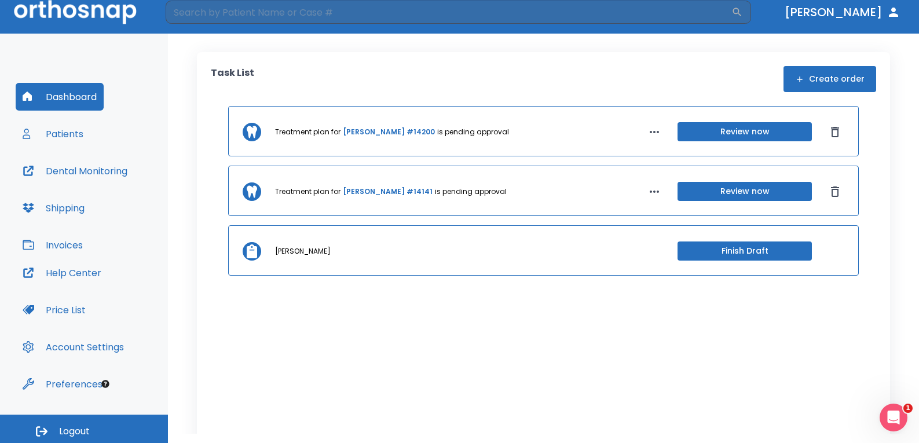
scroll to position [12, 0]
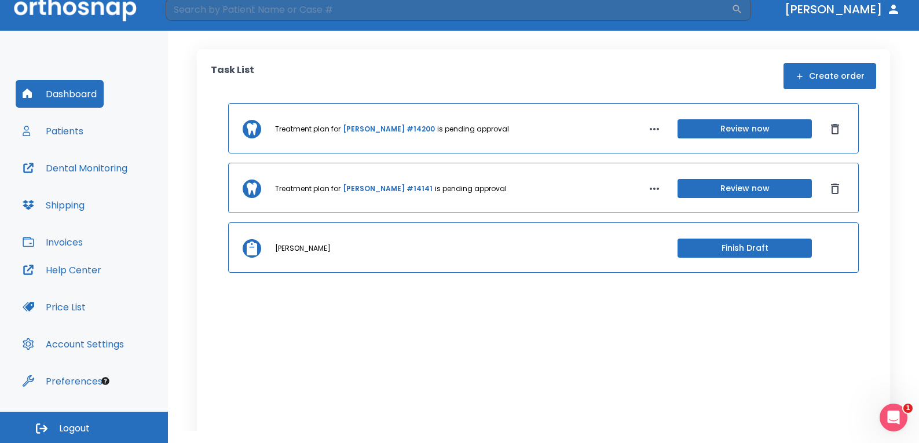
click at [61, 350] on button "Account Settings" at bounding box center [73, 344] width 115 height 28
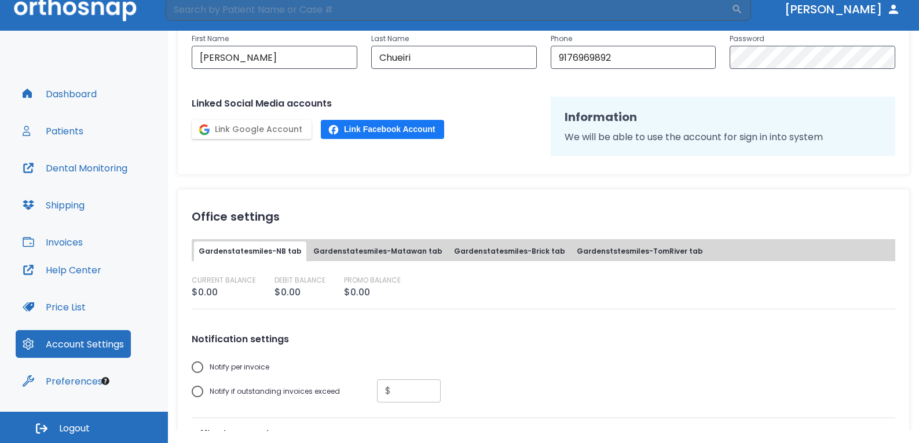
scroll to position [174, 0]
click at [60, 268] on button "Help Center" at bounding box center [62, 270] width 93 height 28
